Goal: Task Accomplishment & Management: Use online tool/utility

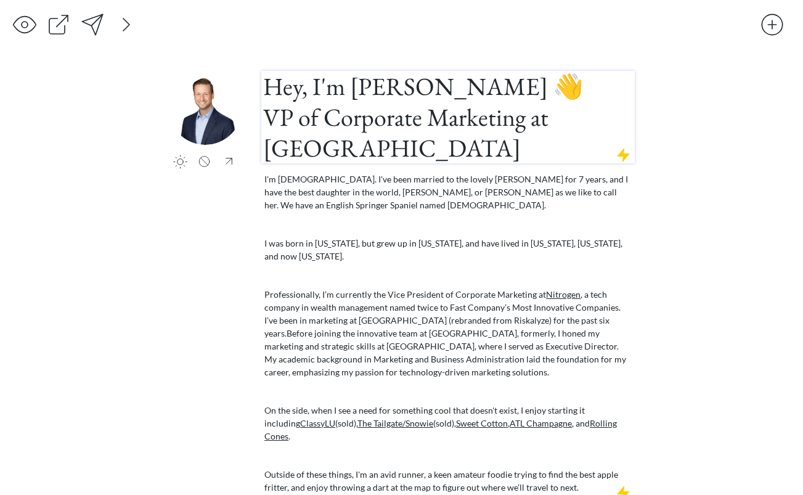
click at [323, 137] on h1 "Hey, I'm [PERSON_NAME] 👋 VP of Corporate Marketing at [GEOGRAPHIC_DATA]" at bounding box center [448, 117] width 370 height 92
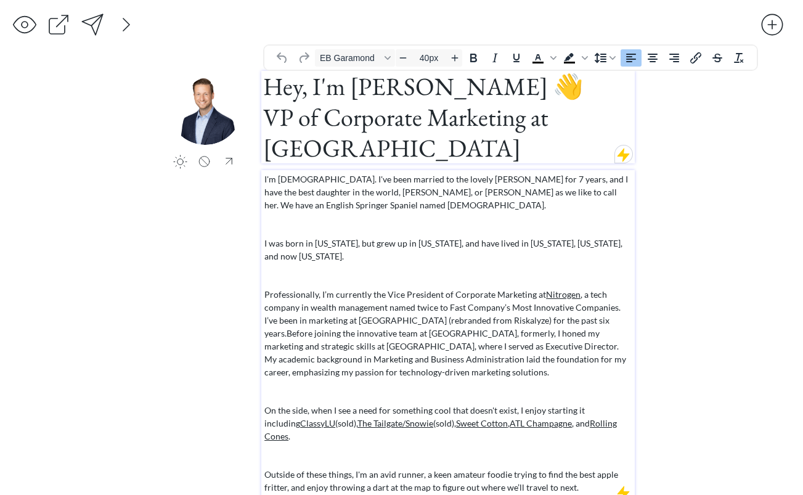
click at [330, 195] on p "I'm [DEMOGRAPHIC_DATA]. I've been married to the lovely [PERSON_NAME] for 7 yea…" at bounding box center [448, 191] width 368 height 39
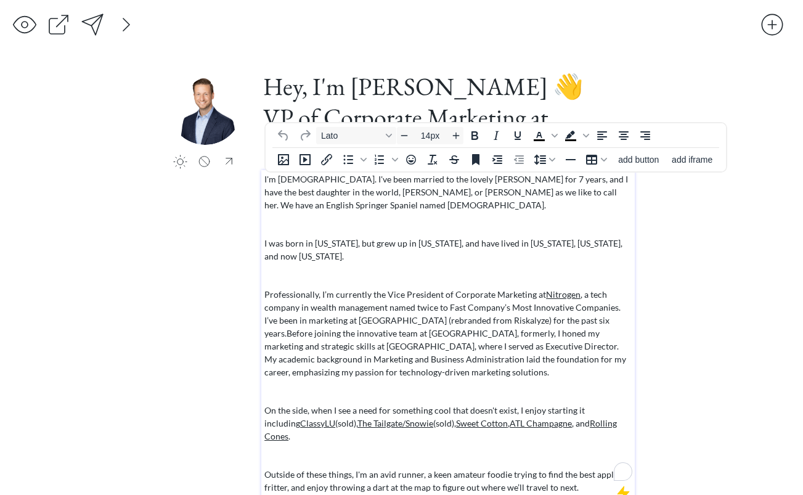
click at [222, 237] on div "click to upload a picture Hey, I'm [PERSON_NAME] 👋 VP of Corporate Marketing at…" at bounding box center [401, 305] width 467 height 469
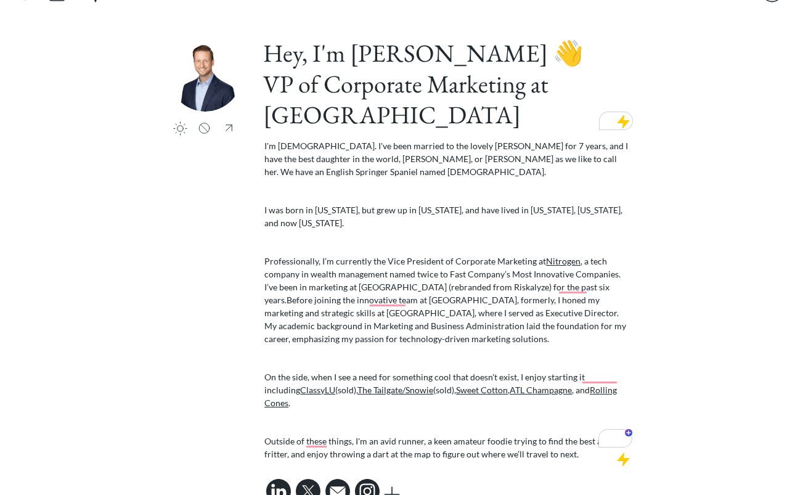
scroll to position [36, 0]
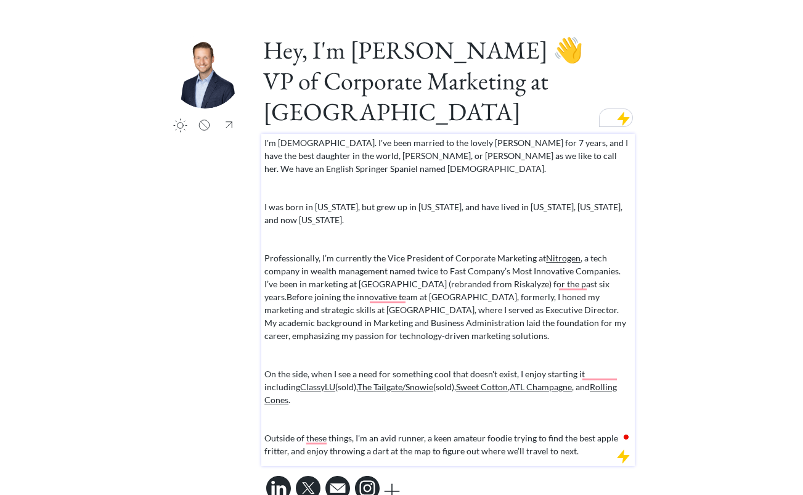
click at [330, 128] on div at bounding box center [447, 128] width 373 height 9
click at [333, 120] on h1 "Hey, I'm [PERSON_NAME] 👋 VP of Corporate Marketing at [GEOGRAPHIC_DATA]" at bounding box center [448, 80] width 370 height 92
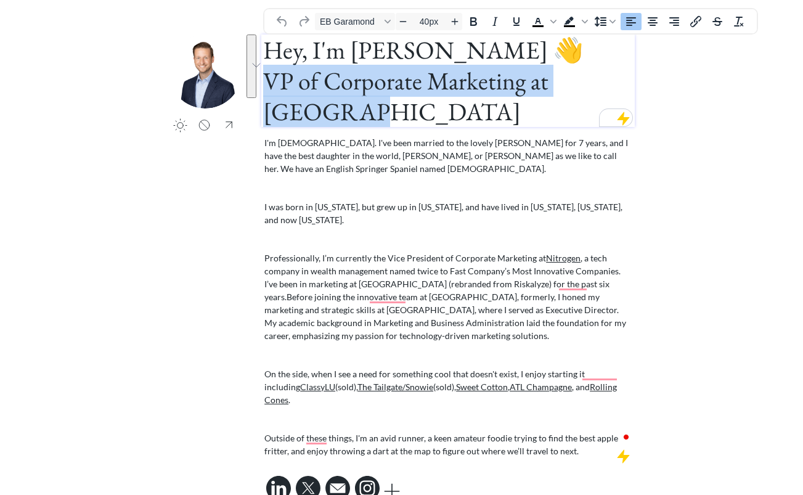
drag, startPoint x: 351, startPoint y: 115, endPoint x: 269, endPoint y: 84, distance: 87.0
click at [269, 84] on h1 "Hey, I'm [PERSON_NAME] 👋 VP of Corporate Marketing at [GEOGRAPHIC_DATA]" at bounding box center [448, 80] width 370 height 92
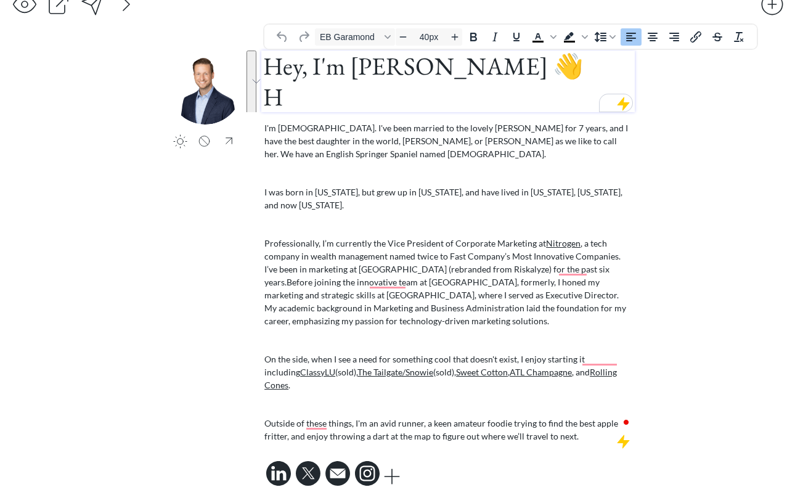
scroll to position [1, 0]
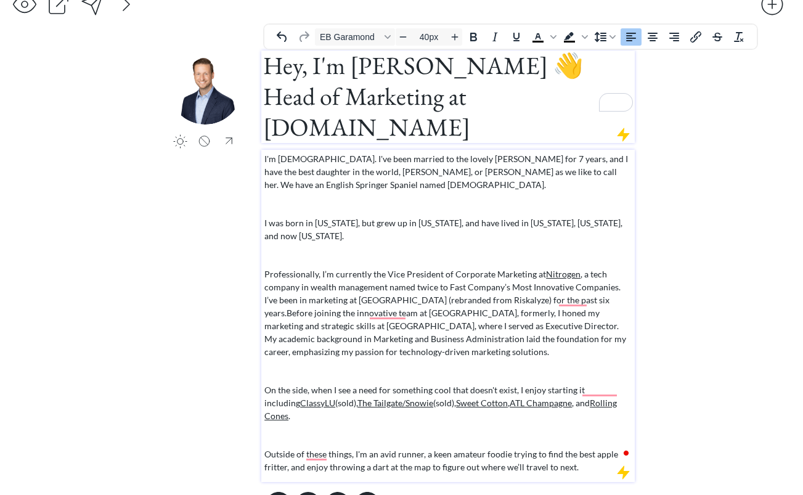
click at [418, 383] on p "On the side, when I see a need for something cool that doesn't exist, I enjoy s…" at bounding box center [448, 402] width 368 height 39
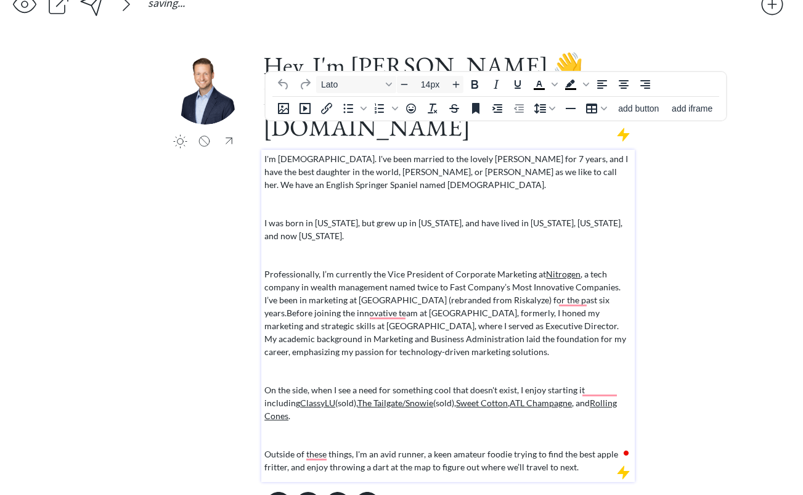
click at [417, 348] on div "I'm [DEMOGRAPHIC_DATA]. I've been married to the lovely [PERSON_NAME] for 7 yea…" at bounding box center [448, 312] width 368 height 321
click at [423, 364] on p "To enrich screen reader interactions, please activate Accessibility in Grammarl…" at bounding box center [448, 370] width 368 height 13
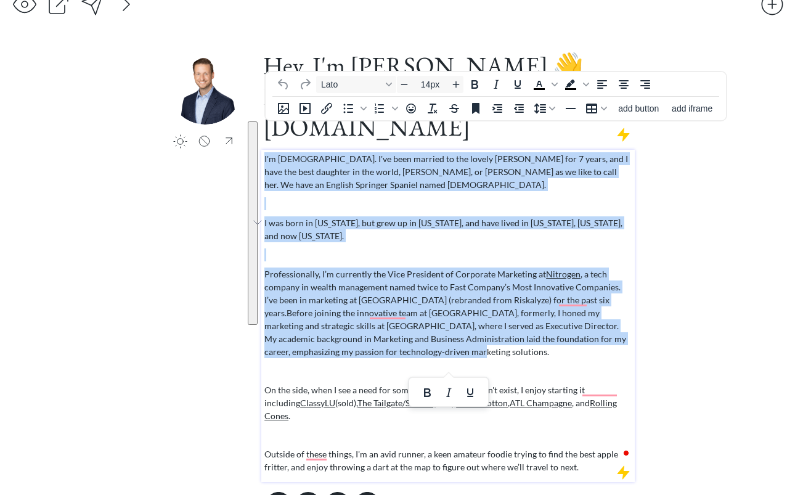
drag, startPoint x: 418, startPoint y: 321, endPoint x: 265, endPoint y: 133, distance: 242.6
click at [265, 152] on div "I'm [DEMOGRAPHIC_DATA]. I've been married to the lovely [PERSON_NAME] for 7 yea…" at bounding box center [448, 312] width 368 height 321
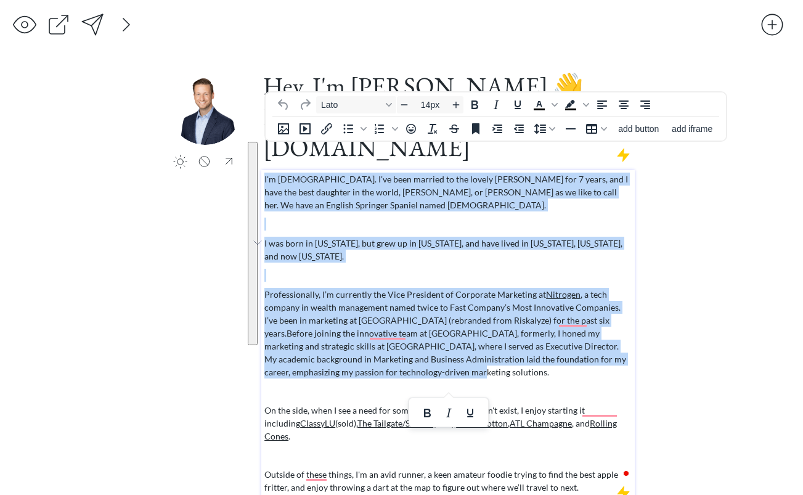
paste div "To enrich screen reader interactions, please activate Accessibility in Grammarl…"
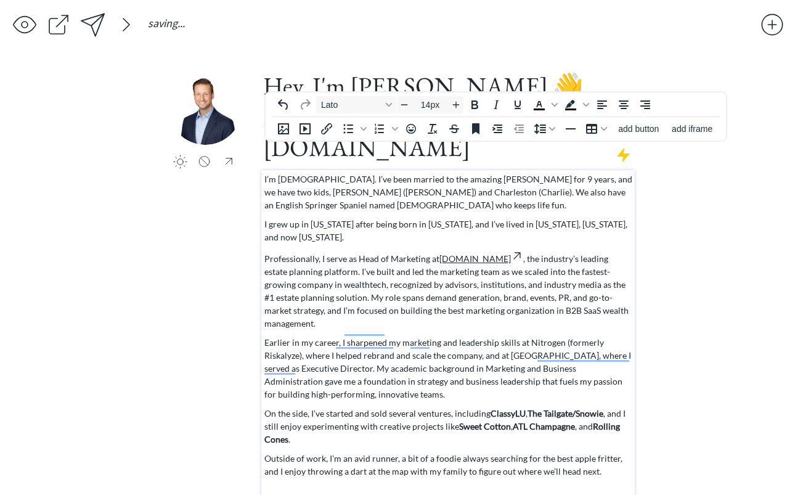
click at [356, 184] on div "I’m [DEMOGRAPHIC_DATA]. I’ve been married to the amazing [PERSON_NAME] for 9 ye…" at bounding box center [448, 382] width 368 height 420
click at [466, 253] on link "[DOMAIN_NAME]" at bounding box center [481, 258] width 84 height 10
click at [484, 249] on p "Professionally, I serve as Head of Marketing at [DOMAIN_NAME] , the industry’s …" at bounding box center [448, 289] width 368 height 80
click at [474, 266] on p "Professionally, I serve as Head of Marketing at [DOMAIN_NAME] , the industry’s …" at bounding box center [448, 289] width 368 height 80
click at [428, 288] on div "I’m [DEMOGRAPHIC_DATA]. I’ve been married to the amazing [PERSON_NAME] for 9 ye…" at bounding box center [448, 382] width 368 height 420
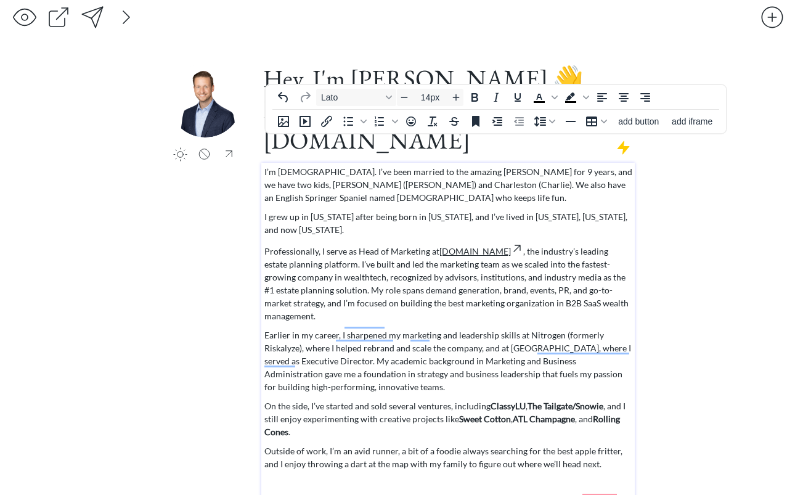
scroll to position [10, 0]
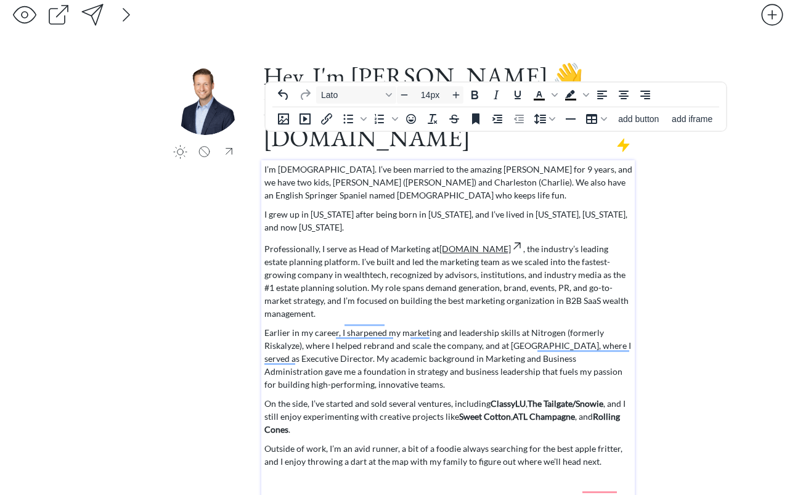
click at [409, 335] on p "Earlier in my career, I sharpened my marketing and leadership skills at Nitroge…" at bounding box center [448, 358] width 368 height 65
click at [302, 326] on p "Earlier in my career, I sharpened my marketing and leadership skills at Nitroge…" at bounding box center [448, 358] width 368 height 65
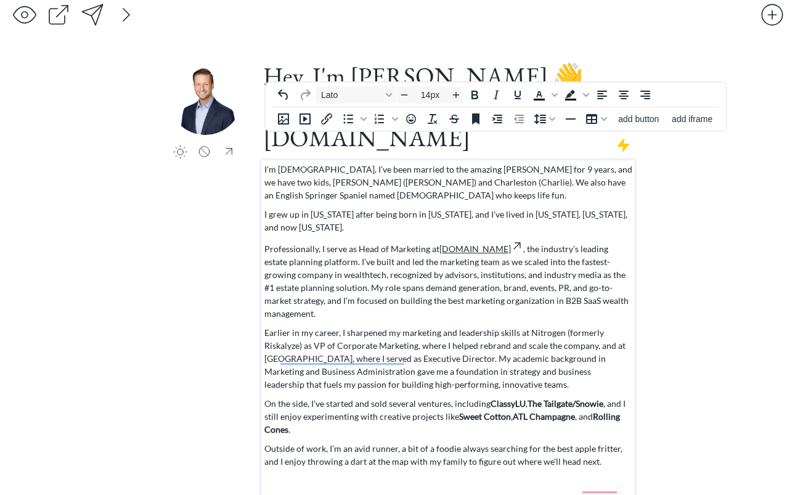
click at [514, 338] on p "Earlier in my career, I sharpened my marketing and leadership skills at Nitroge…" at bounding box center [448, 358] width 368 height 65
drag, startPoint x: 492, startPoint y: 340, endPoint x: 478, endPoint y: 318, distance: 25.5
click at [478, 326] on p "Earlier in my career, I sharpened my marketing and leadership skills at Nitroge…" at bounding box center [448, 358] width 368 height 65
click at [495, 336] on p "Earlier in my career, I sharpened my marketing and leadership skills at Nitroge…" at bounding box center [448, 358] width 368 height 65
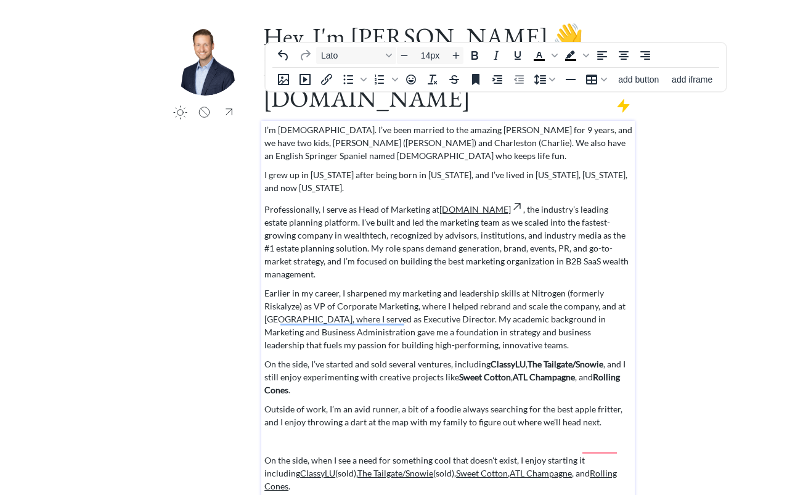
scroll to position [50, 0]
drag, startPoint x: 488, startPoint y: 299, endPoint x: 476, endPoint y: 277, distance: 25.1
click at [476, 286] on p "Earlier in my career, I sharpened my marketing and leadership skills at Nitroge…" at bounding box center [448, 318] width 368 height 65
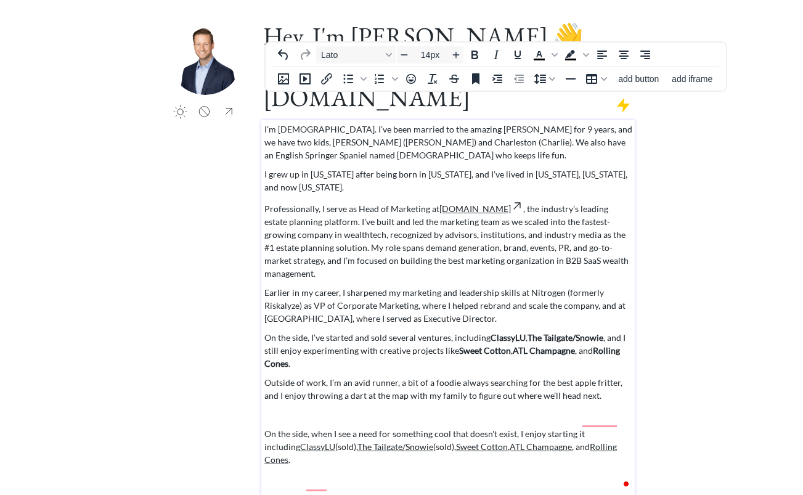
click at [395, 331] on p "On the side, I’ve started and sold several ventures, including ClassyLU , The T…" at bounding box center [448, 350] width 368 height 39
click at [390, 331] on p "On the side, I’ve started and sold several ventures, including ClassyLU , The T…" at bounding box center [448, 350] width 368 height 39
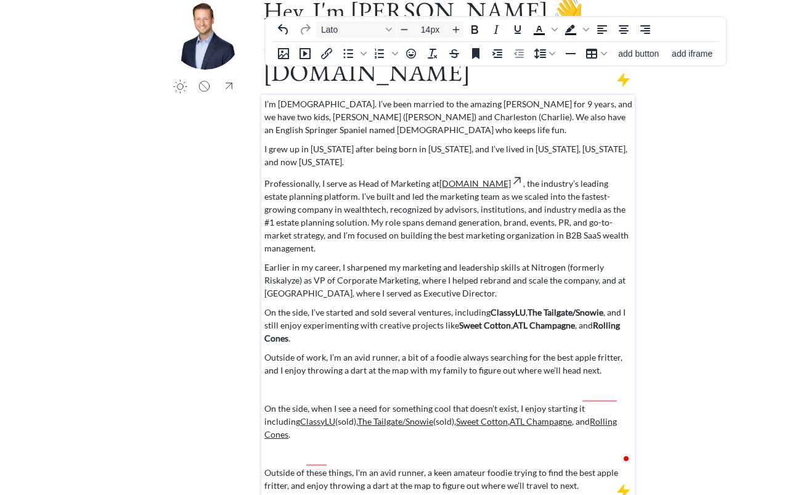
scroll to position [75, 0]
click at [375, 383] on p "To enrich screen reader interactions, please activate Accessibility in Grammarl…" at bounding box center [448, 389] width 368 height 13
drag, startPoint x: 620, startPoint y: 380, endPoint x: 267, endPoint y: 360, distance: 353.6
click at [267, 402] on p "On the side, when I see a need for something cool that doesn't exist, I enjoy s…" at bounding box center [448, 421] width 368 height 39
click at [353, 402] on p "On the side, when I see a need for something cool that doesn't exist, I enjoy s…" at bounding box center [448, 421] width 368 height 39
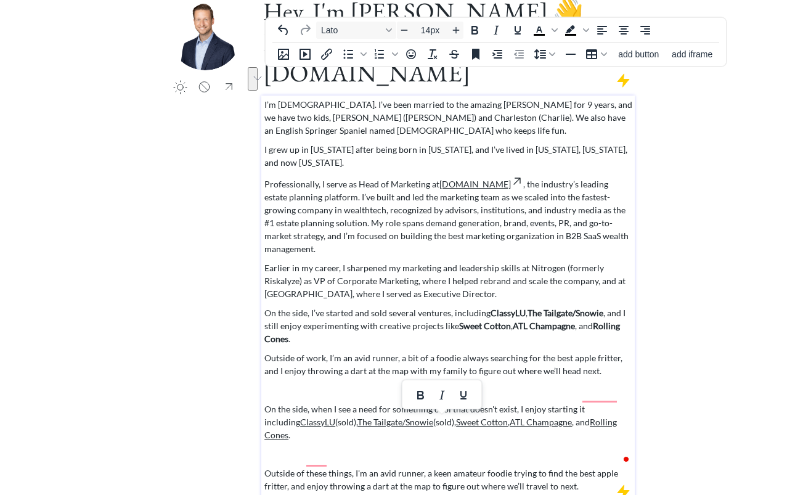
drag, startPoint x: 622, startPoint y: 379, endPoint x: 517, endPoint y: 367, distance: 106.1
click at [517, 402] on p "On the side, when I see a need for something cool that doesn't exist, I enjoy s…" at bounding box center [448, 421] width 368 height 39
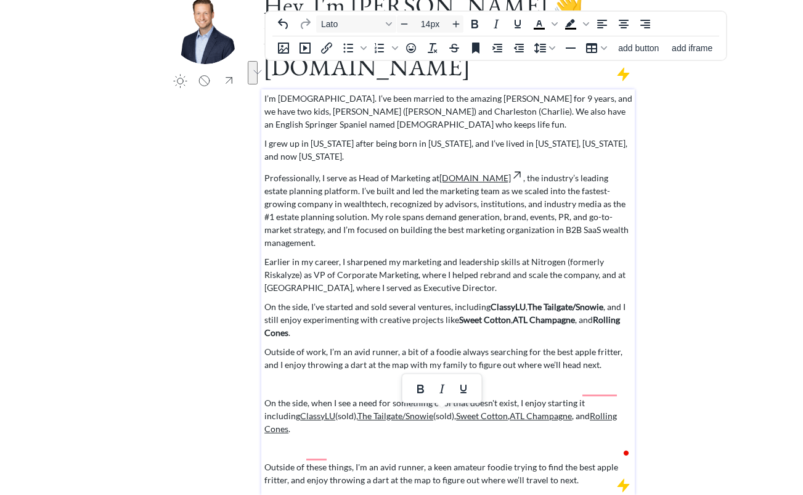
drag, startPoint x: 622, startPoint y: 373, endPoint x: 326, endPoint y: 333, distance: 297.8
click at [326, 333] on div "I’m [DEMOGRAPHIC_DATA]. I’ve been married to the amazing [PERSON_NAME] for 9 ye…" at bounding box center [448, 289] width 368 height 394
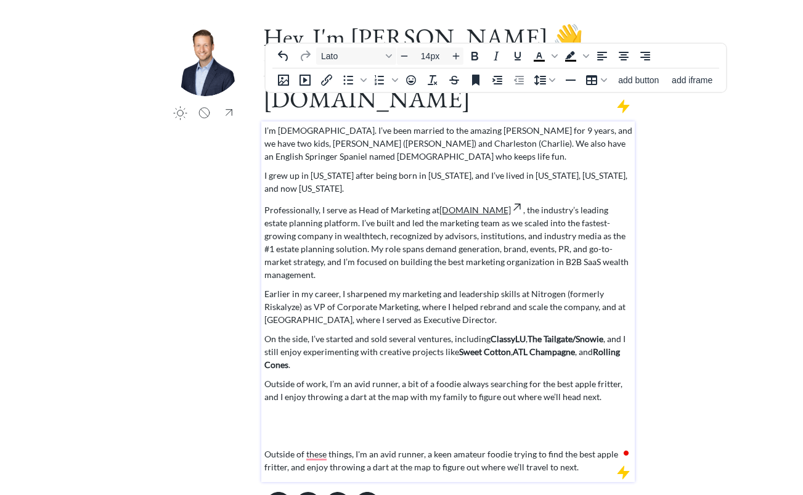
scroll to position [30, 0]
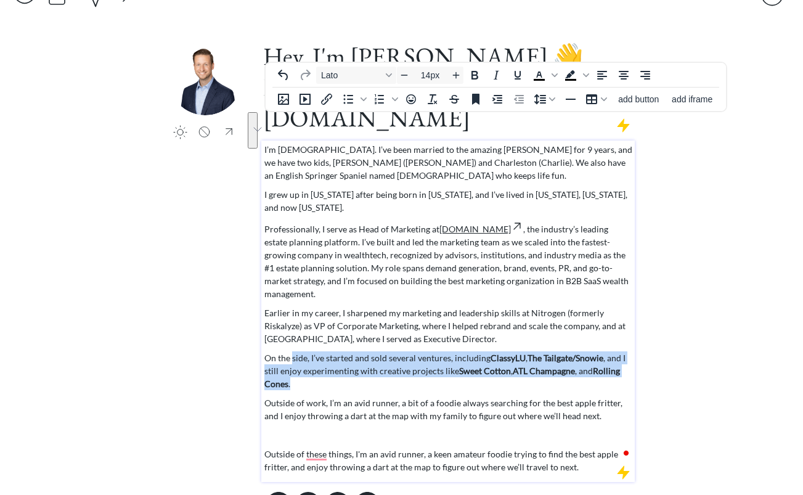
drag, startPoint x: 304, startPoint y: 336, endPoint x: 291, endPoint y: 313, distance: 25.9
click at [291, 351] on p "On the side, I’ve started and sold several ventures, including ClassyLU , The T…" at bounding box center [448, 370] width 368 height 39
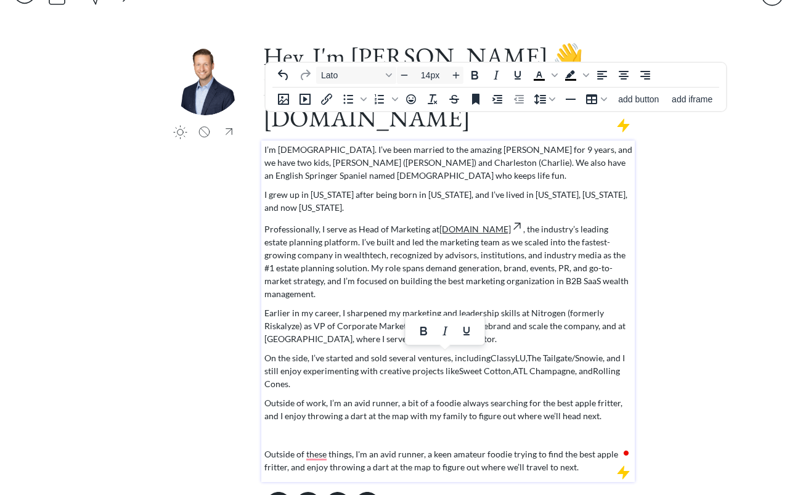
click at [315, 351] on p "On the side, I’ve started and sold several ventures, including ClassyLU , The T…" at bounding box center [448, 370] width 368 height 39
click at [307, 428] on p "To enrich screen reader interactions, please activate Accessibility in Grammarl…" at bounding box center [448, 434] width 368 height 13
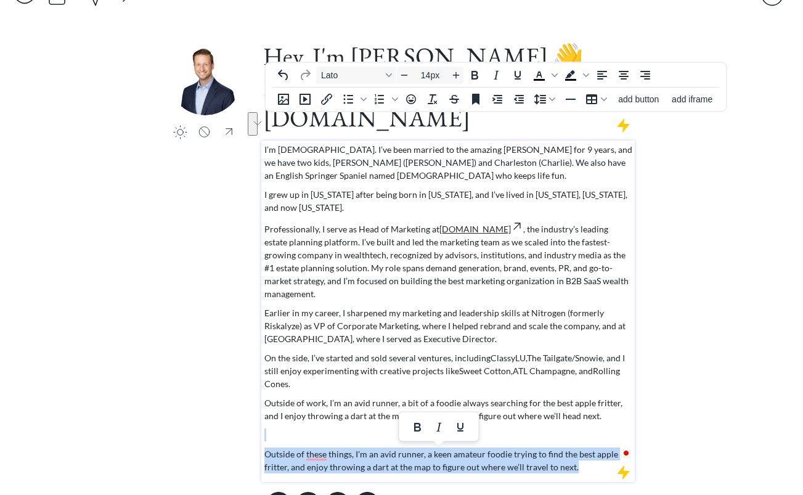
drag, startPoint x: 577, startPoint y: 422, endPoint x: 283, endPoint y: 387, distance: 295.3
click at [283, 387] on div "I’m [DEMOGRAPHIC_DATA]. I’ve been married to the amazing [PERSON_NAME] for 9 ye…" at bounding box center [448, 308] width 368 height 330
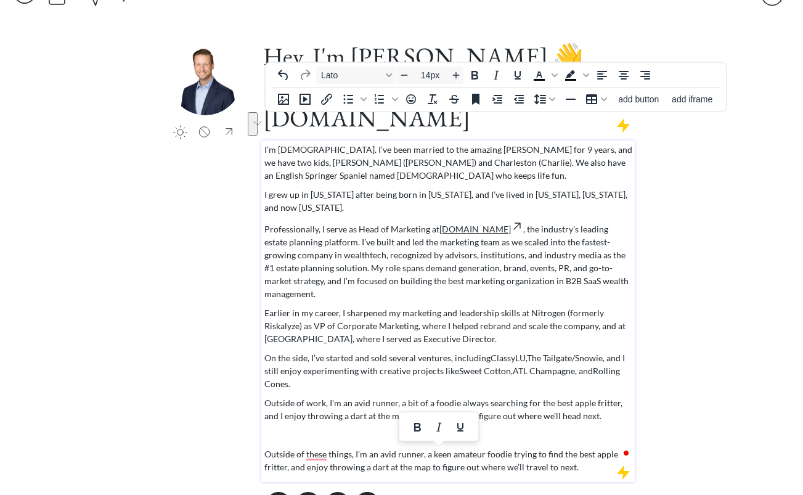
scroll to position [0, 0]
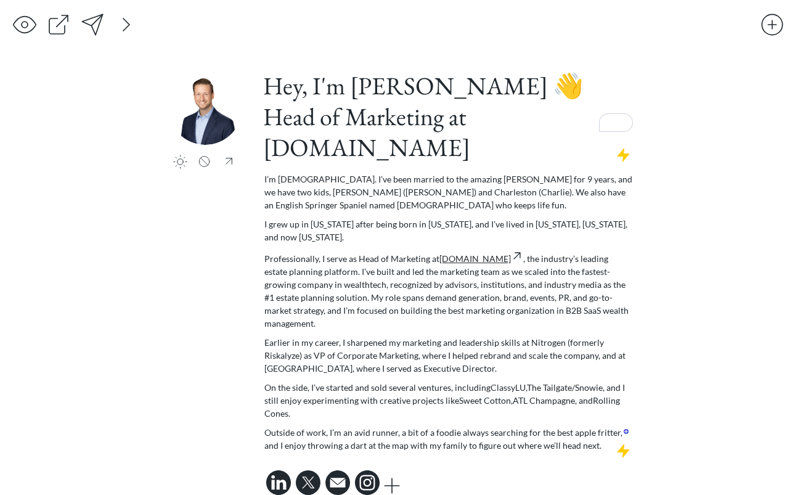
click at [155, 46] on div "saving... click to upload a picture Hey, I'm [PERSON_NAME] 👋 Head of Marketing …" at bounding box center [401, 258] width 803 height 517
click at [94, 25] on div at bounding box center [92, 24] width 25 height 25
click at [126, 25] on div at bounding box center [126, 24] width 25 height 25
click at [261, 26] on div at bounding box center [261, 24] width 25 height 25
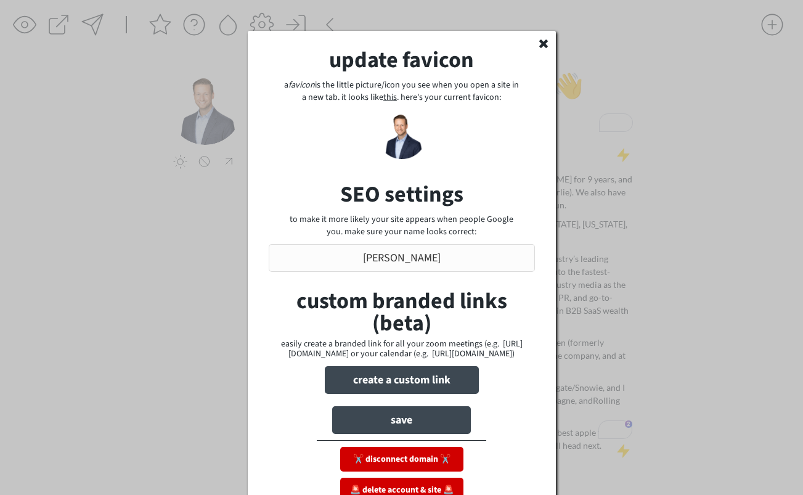
click at [543, 44] on use at bounding box center [543, 43] width 9 height 9
